Goal: Download file/media

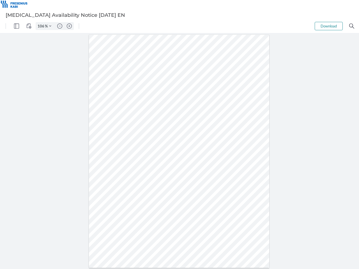
click at [17, 26] on img "Panel" at bounding box center [16, 26] width 5 height 5
click at [29, 26] on img "View Controls" at bounding box center [28, 26] width 5 height 5
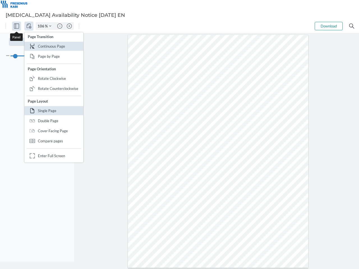
click at [42, 26] on input "106" at bounding box center [40, 26] width 9 height 5
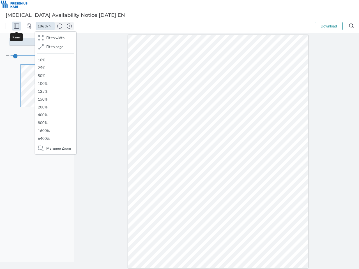
click at [50, 26] on img "Zoom Controls" at bounding box center [50, 26] width 2 height 2
click at [60, 26] on img "Zoom out" at bounding box center [59, 26] width 5 height 5
click at [69, 26] on img "Zoom in" at bounding box center [69, 26] width 5 height 5
click at [328, 26] on button "Download" at bounding box center [328, 26] width 28 height 8
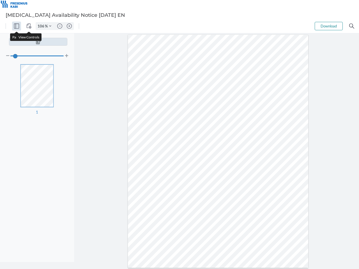
type input "106"
click at [351, 26] on img "Search" at bounding box center [351, 26] width 5 height 5
